Goal: Task Accomplishment & Management: Manage account settings

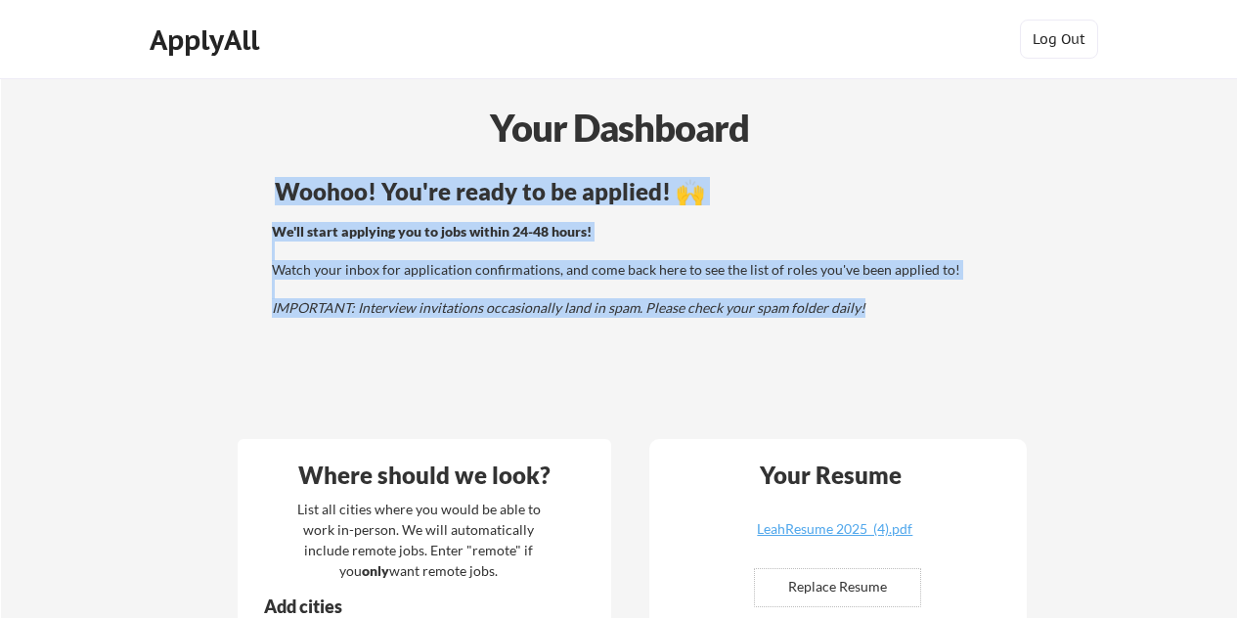
drag, startPoint x: 279, startPoint y: 185, endPoint x: 860, endPoint y: 315, distance: 596.1
click at [860, 315] on div "Woohoo! You're ready to be applied! 🙌 We'll start applying you to jobs within 2…" at bounding box center [627, 297] width 789 height 255
click at [860, 315] on div "We'll start applying you to jobs within 24-48 hours! Watch your inbox for appli…" at bounding box center [624, 270] width 705 height 96
drag, startPoint x: 860, startPoint y: 315, endPoint x: 255, endPoint y: 176, distance: 621.0
click at [255, 176] on div "Woohoo! You're ready to be applied! 🙌 We'll start applying you to jobs within 2…" at bounding box center [627, 297] width 789 height 255
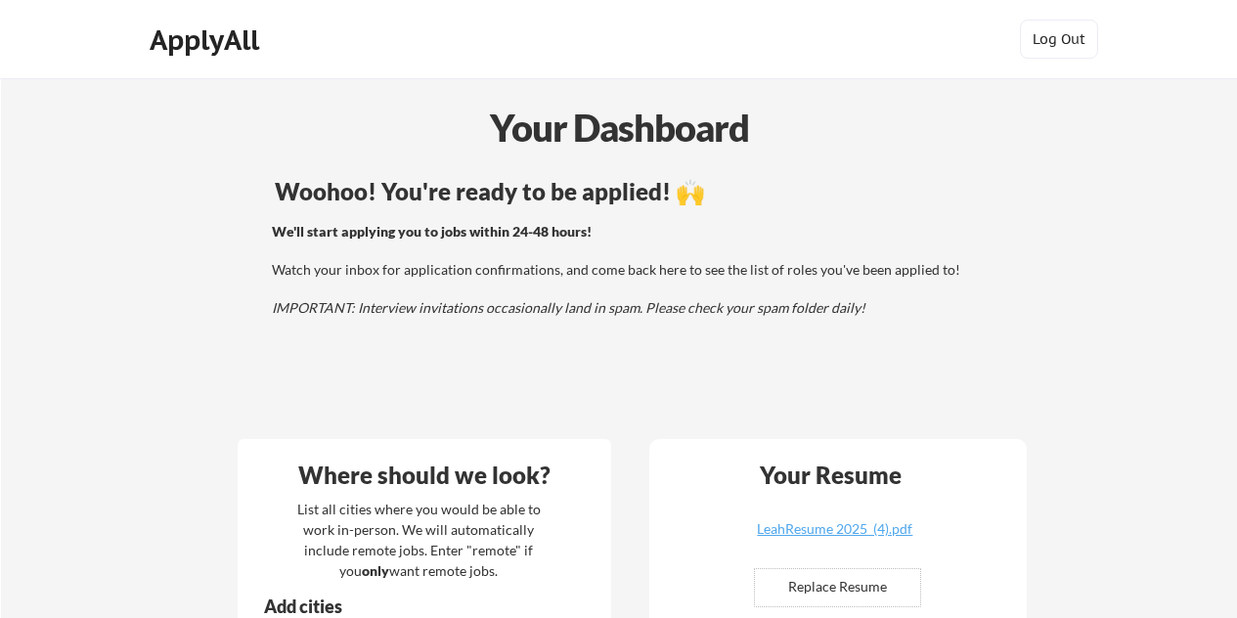
click at [929, 323] on div "Woohoo! You're ready to be applied! 🙌 We'll start applying you to jobs within 2…" at bounding box center [627, 297] width 789 height 255
drag, startPoint x: 261, startPoint y: 185, endPoint x: 822, endPoint y: 235, distance: 563.4
click at [822, 235] on div "Woohoo! You're ready to be applied! 🙌 We'll start applying you to jobs within 2…" at bounding box center [627, 297] width 789 height 255
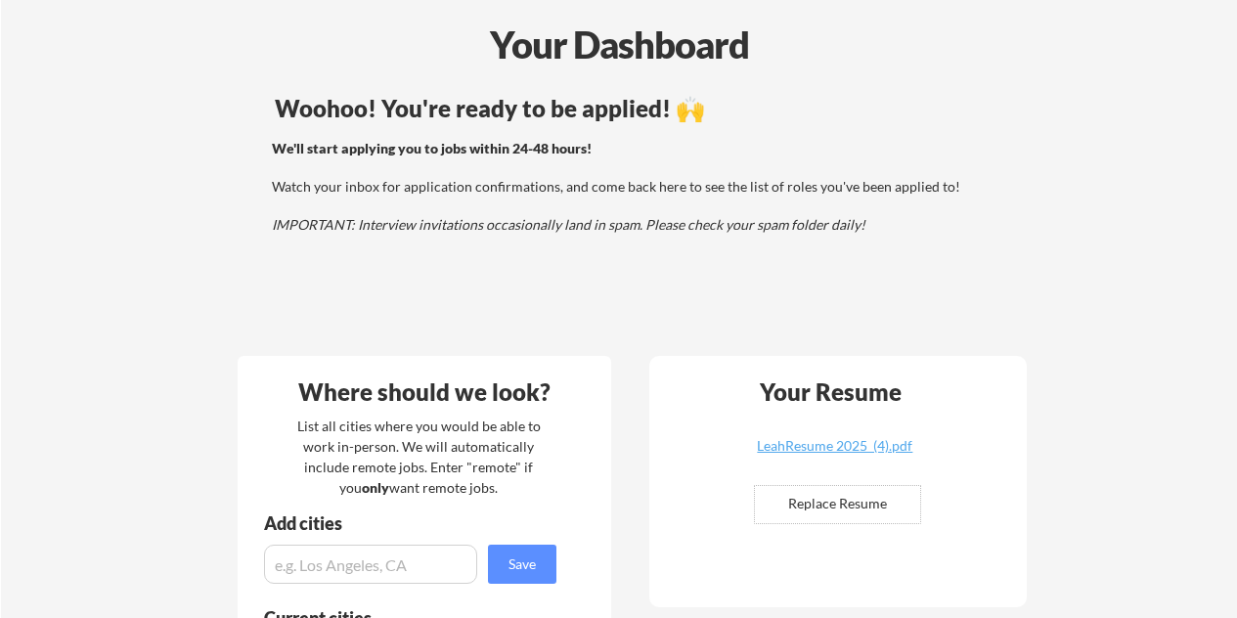
scroll to position [84, 0]
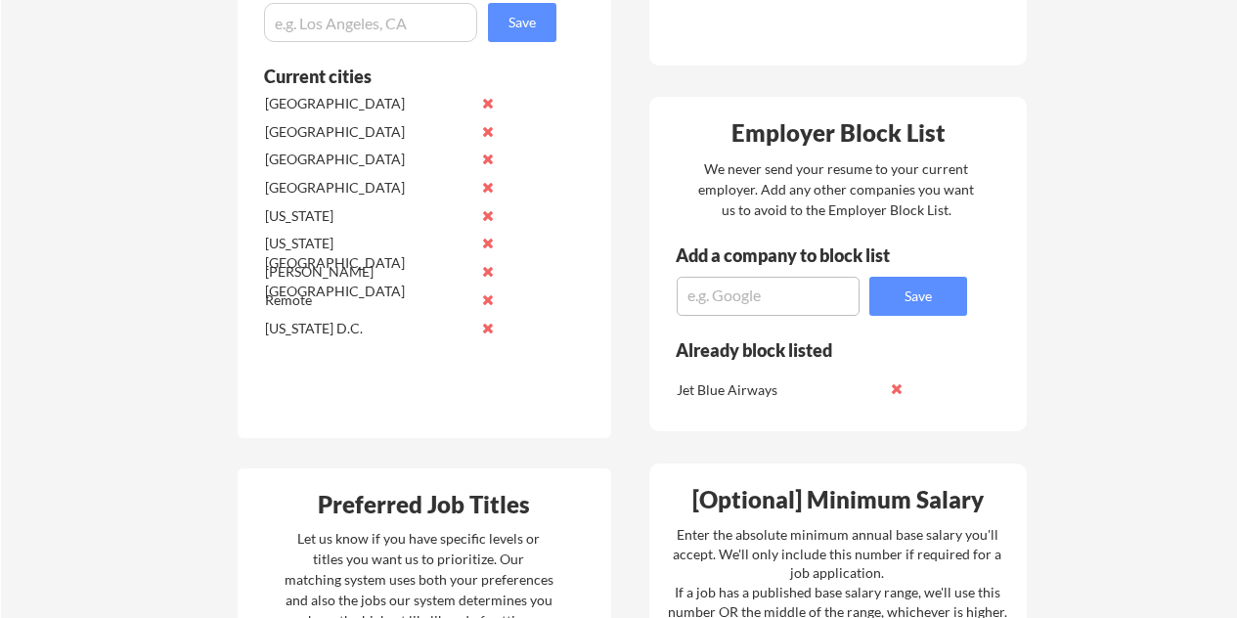
scroll to position [1165, 0]
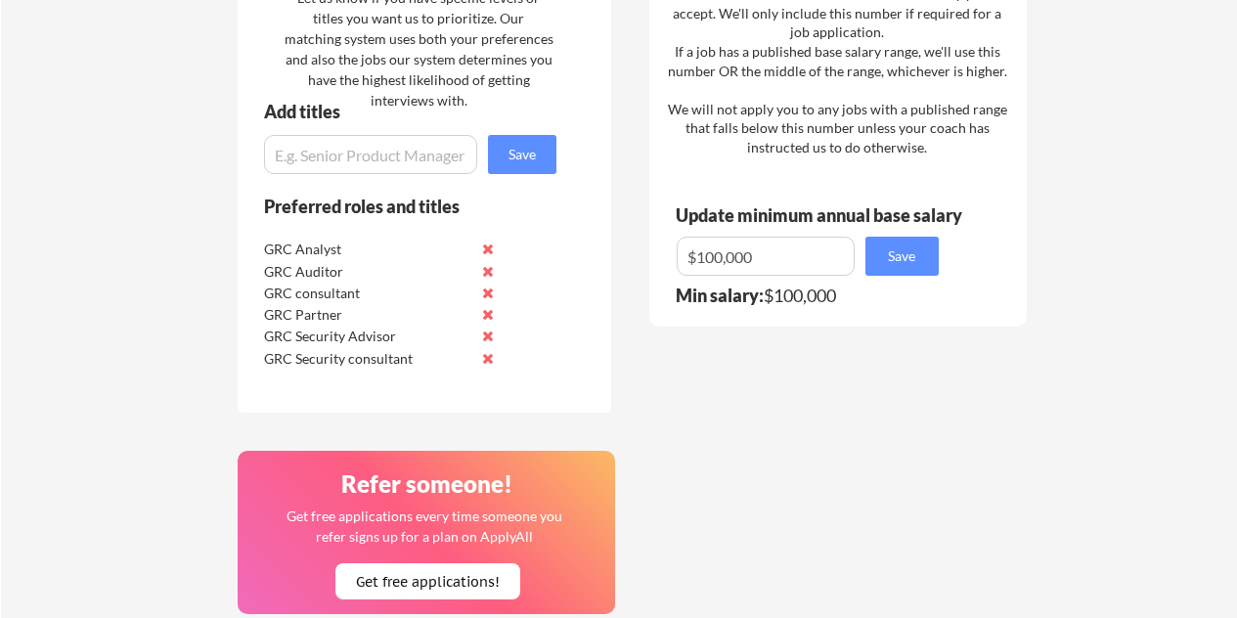
click at [0, 560] on div "Your Dashboard Woohoo! You're ready to be applied! 🙌 We'll start applying you t…" at bounding box center [618, 59] width 1237 height 2449
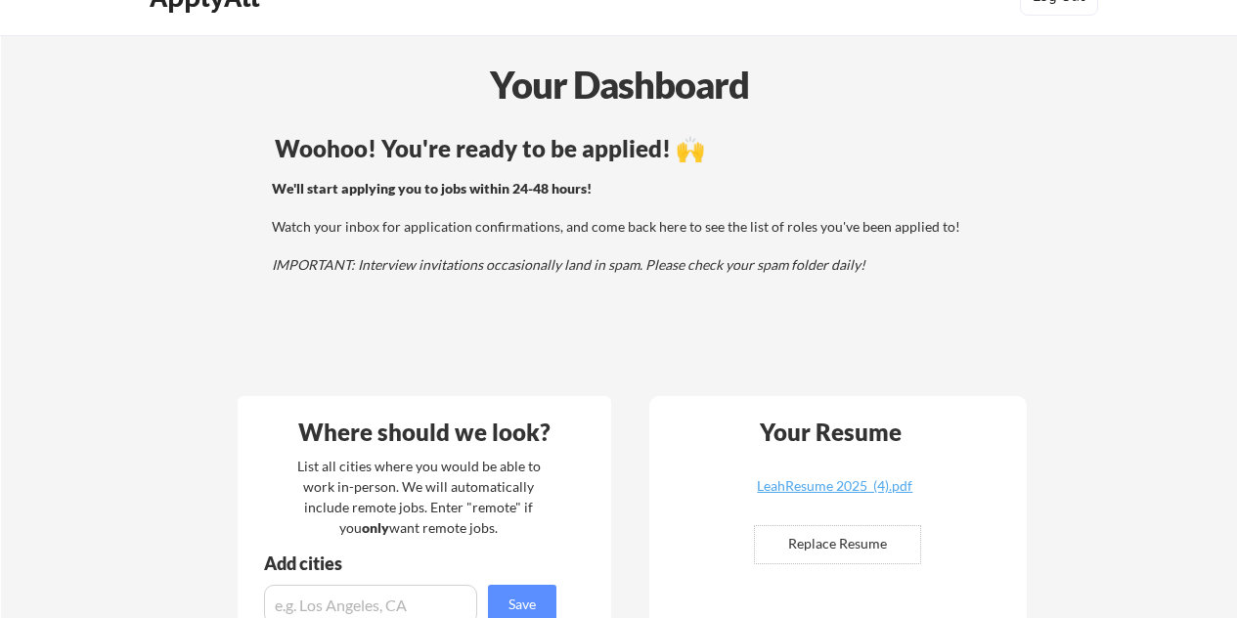
scroll to position [42, 0]
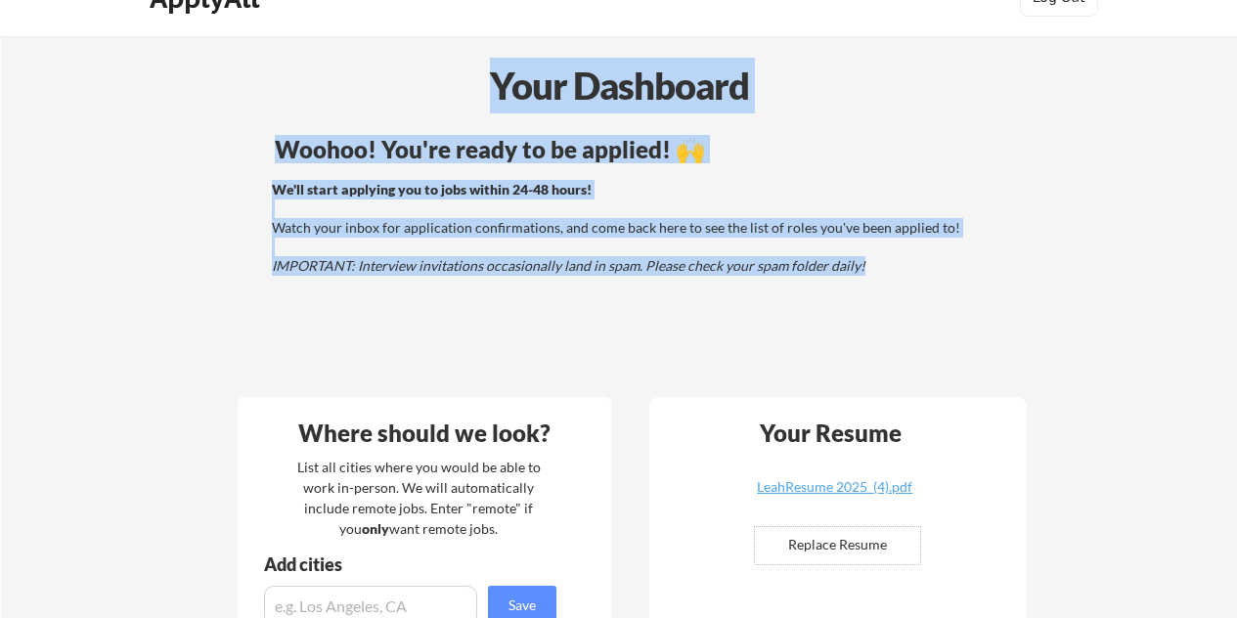
drag, startPoint x: 862, startPoint y: 261, endPoint x: 474, endPoint y: 83, distance: 427.0
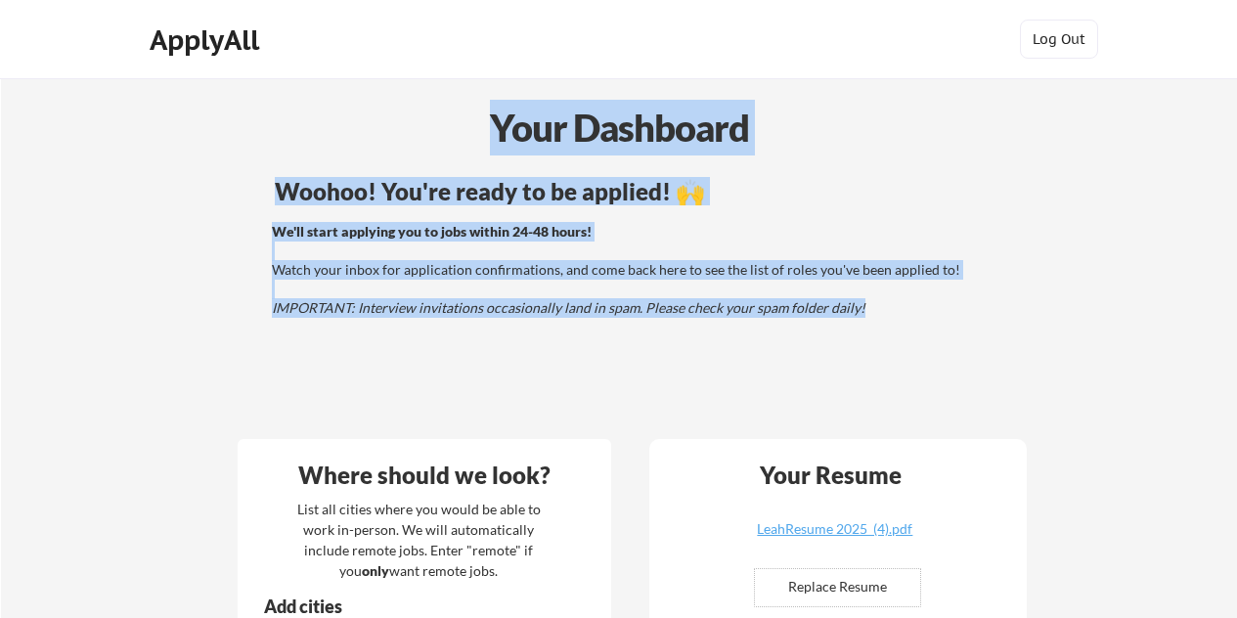
drag, startPoint x: 870, startPoint y: 302, endPoint x: 499, endPoint y: 152, distance: 400.9
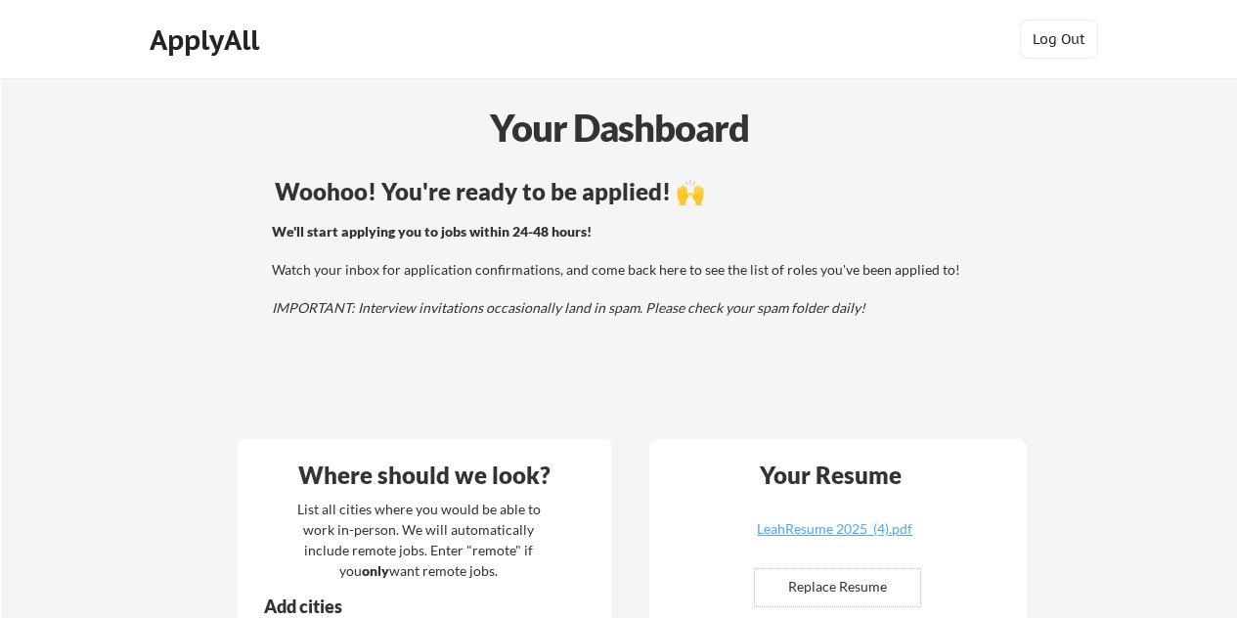
click at [433, 319] on div "Woohoo! You're ready to be applied! 🙌 We'll start applying you to jobs within 2…" at bounding box center [627, 297] width 789 height 255
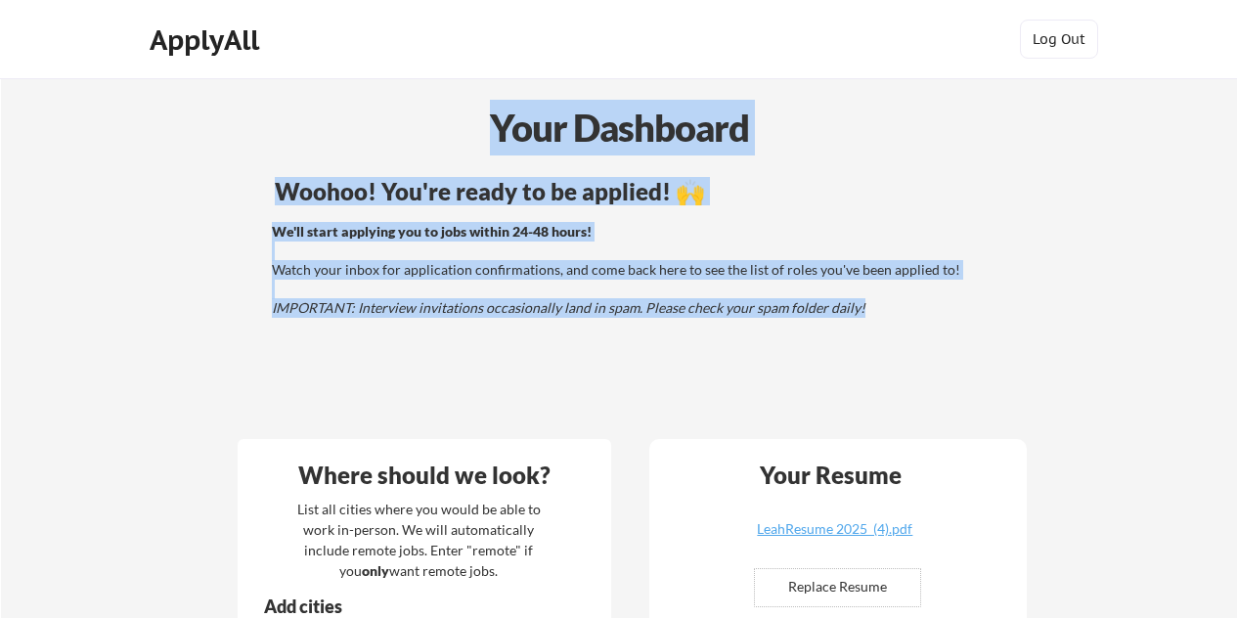
drag, startPoint x: 485, startPoint y: 116, endPoint x: 736, endPoint y: 366, distance: 354.0
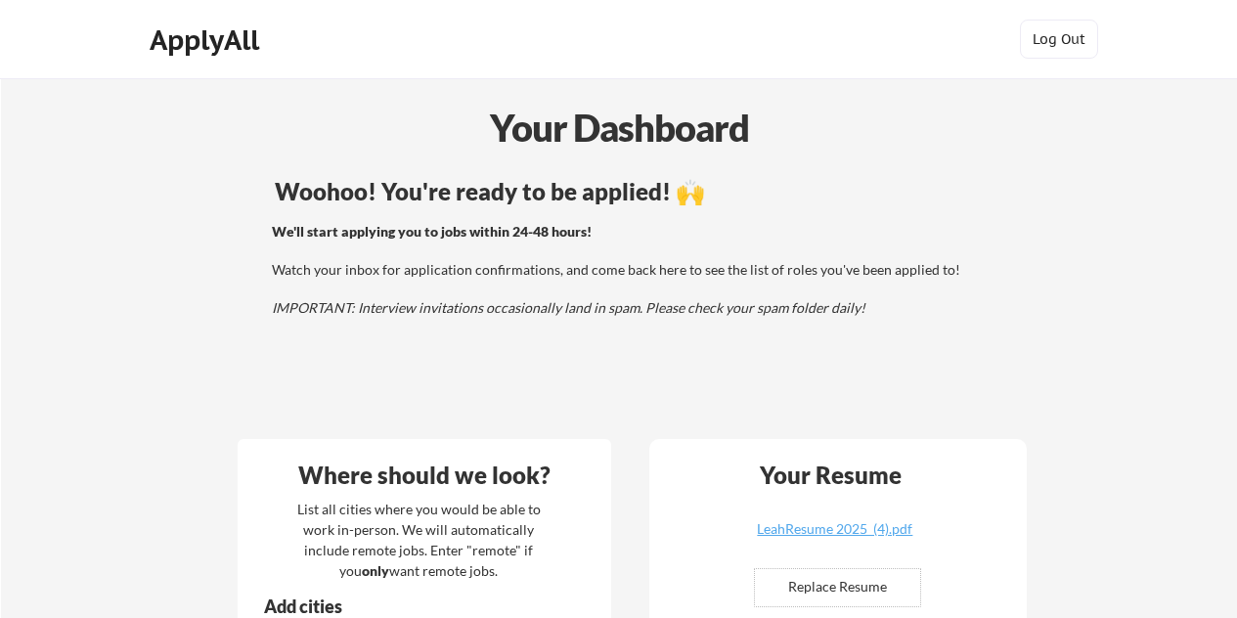
click at [736, 362] on div "Woohoo! You're ready to be applied! 🙌 We'll start applying you to jobs within 2…" at bounding box center [627, 297] width 789 height 255
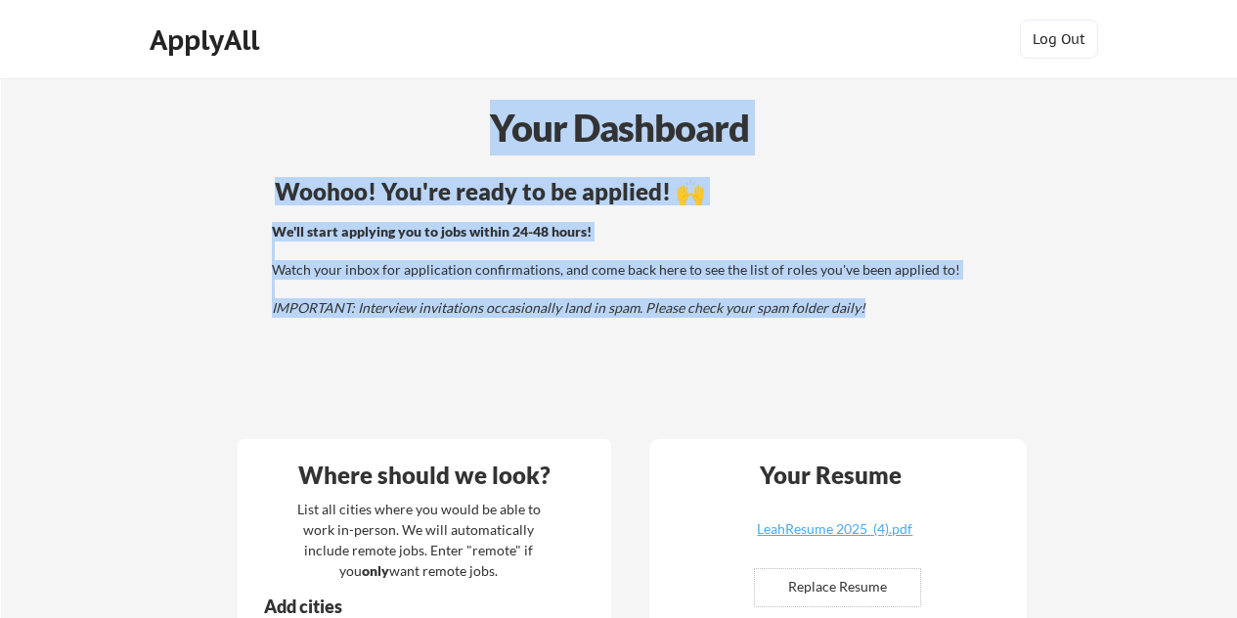
drag, startPoint x: 862, startPoint y: 312, endPoint x: 461, endPoint y: 131, distance: 440.7
click at [461, 131] on div "Your Dashboard" at bounding box center [619, 128] width 1235 height 56
drag, startPoint x: 492, startPoint y: 138, endPoint x: 729, endPoint y: 211, distance: 248.7
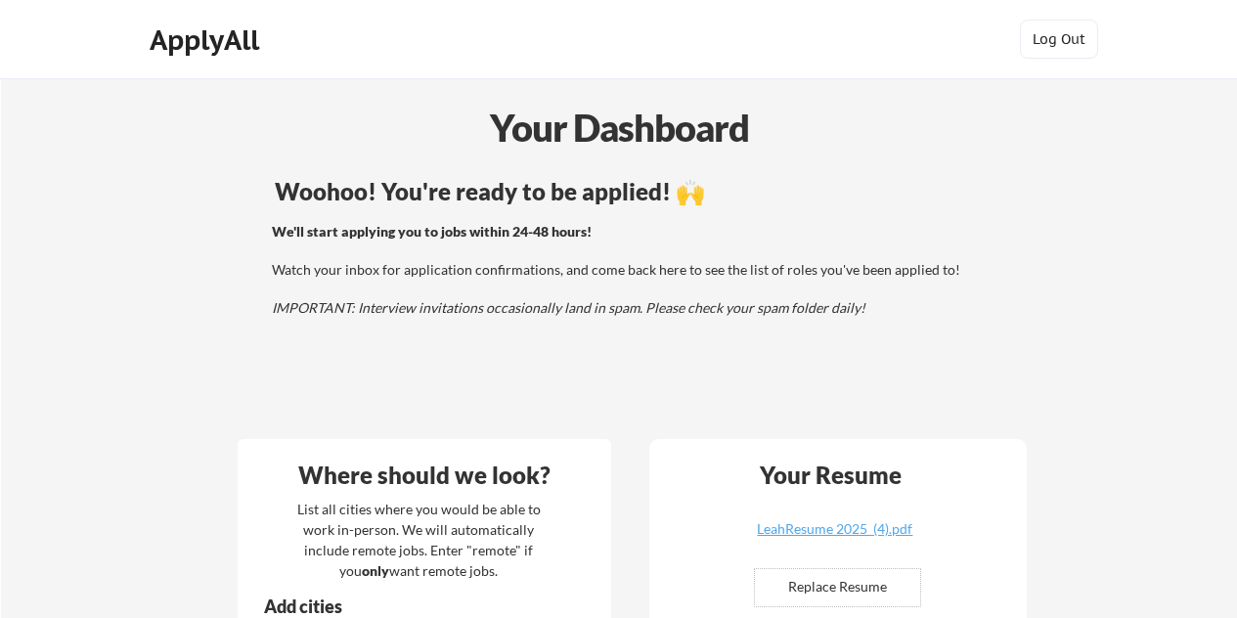
click at [683, 387] on div "Woohoo! You're ready to be applied! 🙌 We'll start applying you to jobs within 2…" at bounding box center [627, 297] width 789 height 255
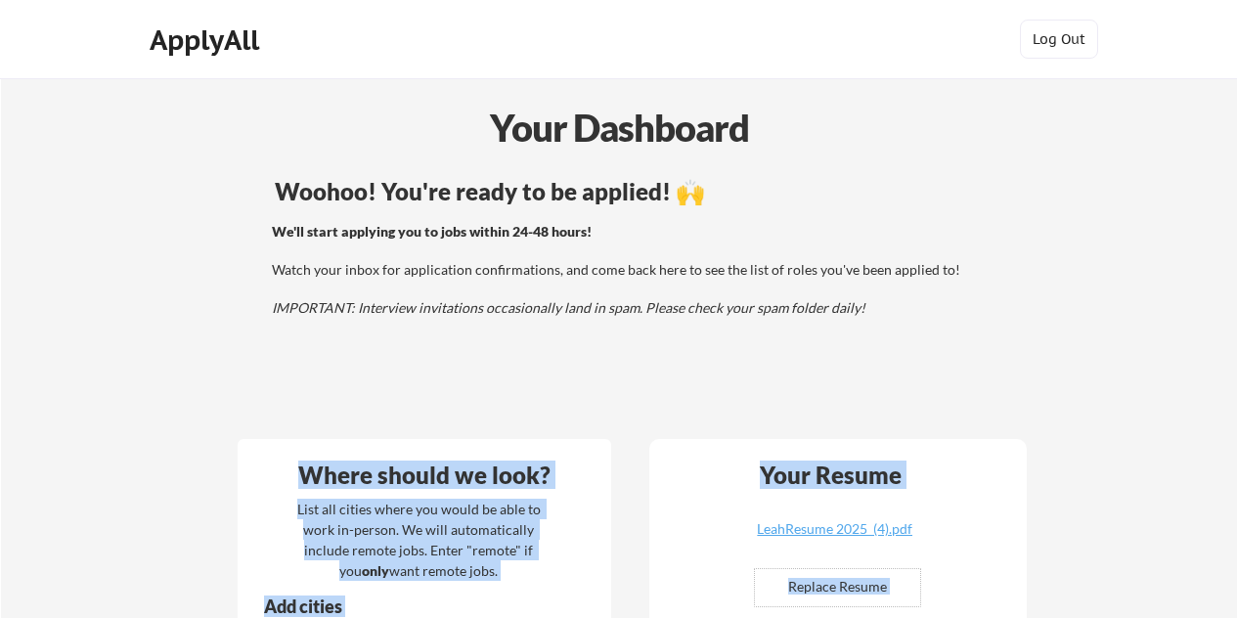
drag, startPoint x: 863, startPoint y: 304, endPoint x: 270, endPoint y: 159, distance: 610.9
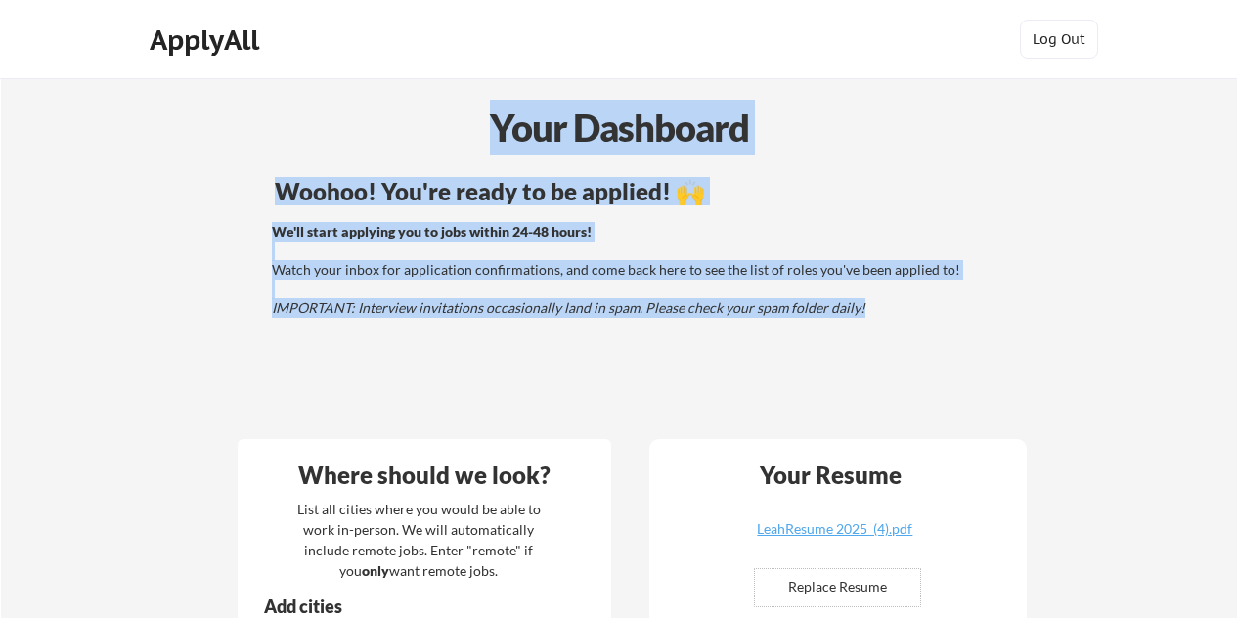
drag, startPoint x: 483, startPoint y: 117, endPoint x: 889, endPoint y: 308, distance: 448.3
click at [889, 308] on div "We'll start applying you to jobs within 24-48 hours! Watch your inbox for appli…" at bounding box center [624, 270] width 705 height 96
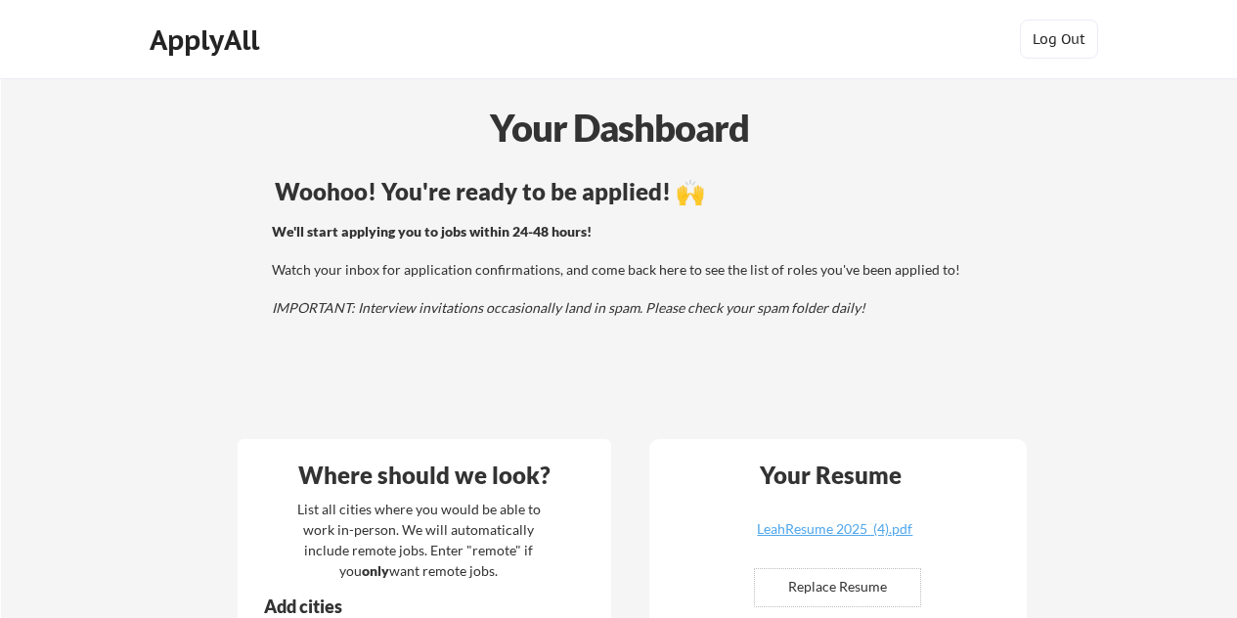
click at [889, 308] on div "We'll start applying you to jobs within 24-48 hours! Watch your inbox for appli…" at bounding box center [624, 270] width 705 height 96
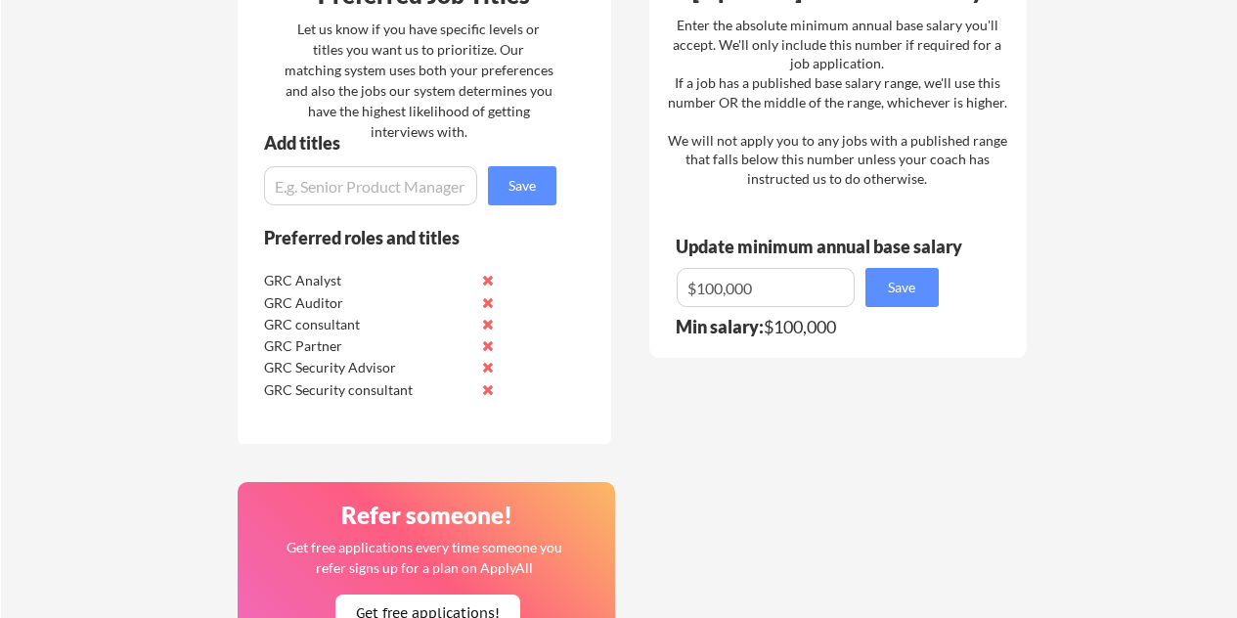
scroll to position [1137, 0]
